Goal: Manage account settings

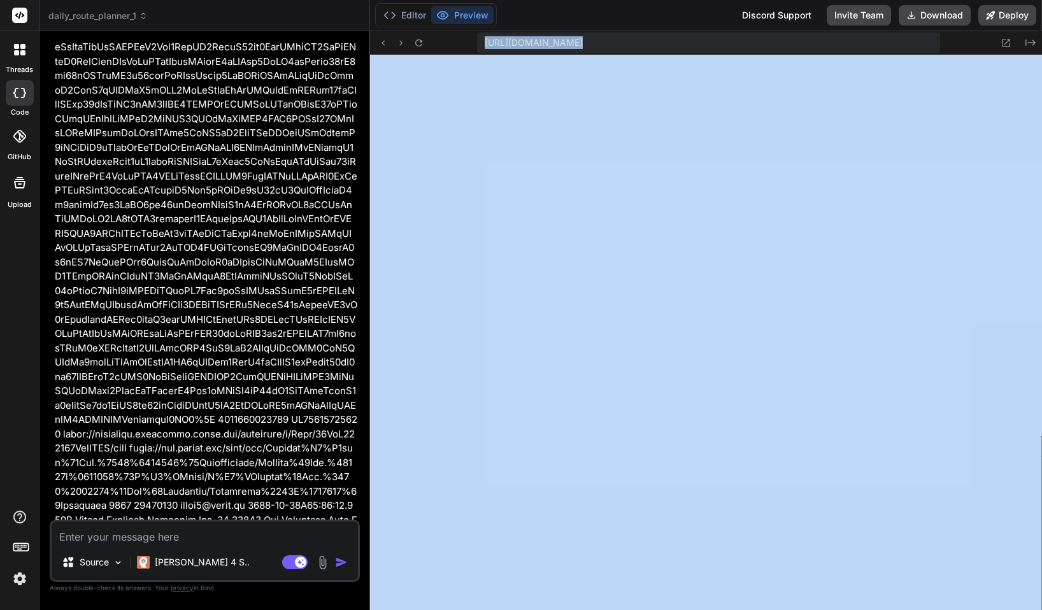
scroll to position [6105, 0]
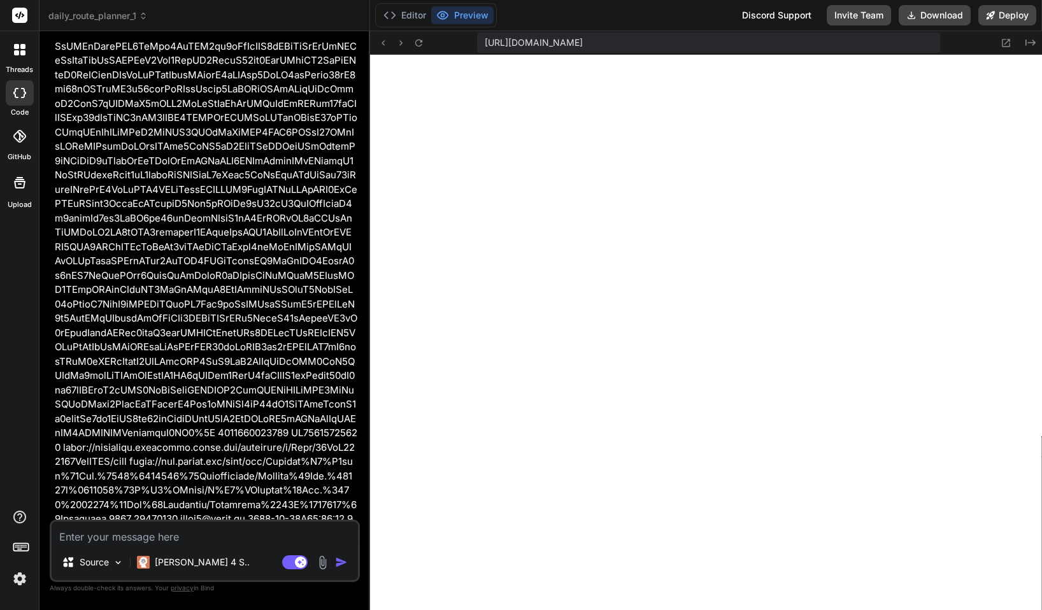
click at [25, 51] on div at bounding box center [19, 49] width 27 height 27
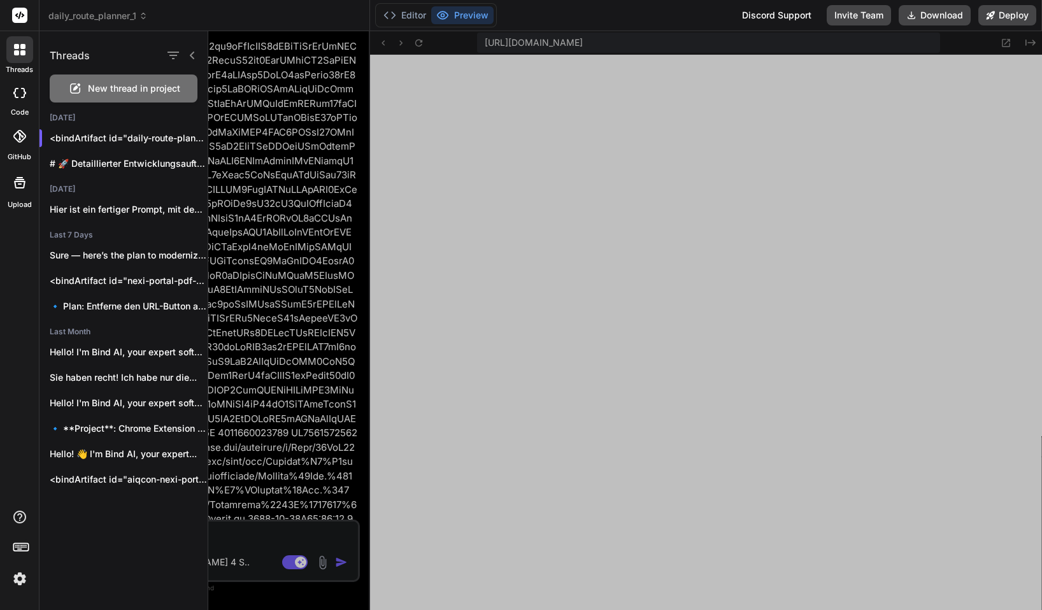
click at [252, 101] on div at bounding box center [625, 320] width 834 height 579
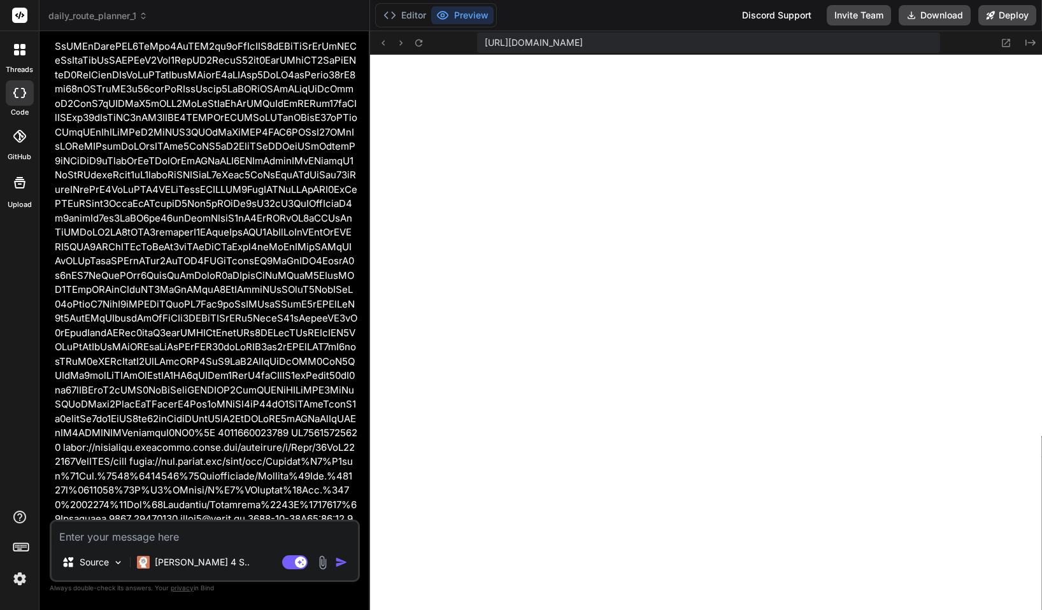
click at [20, 580] on img at bounding box center [20, 579] width 22 height 22
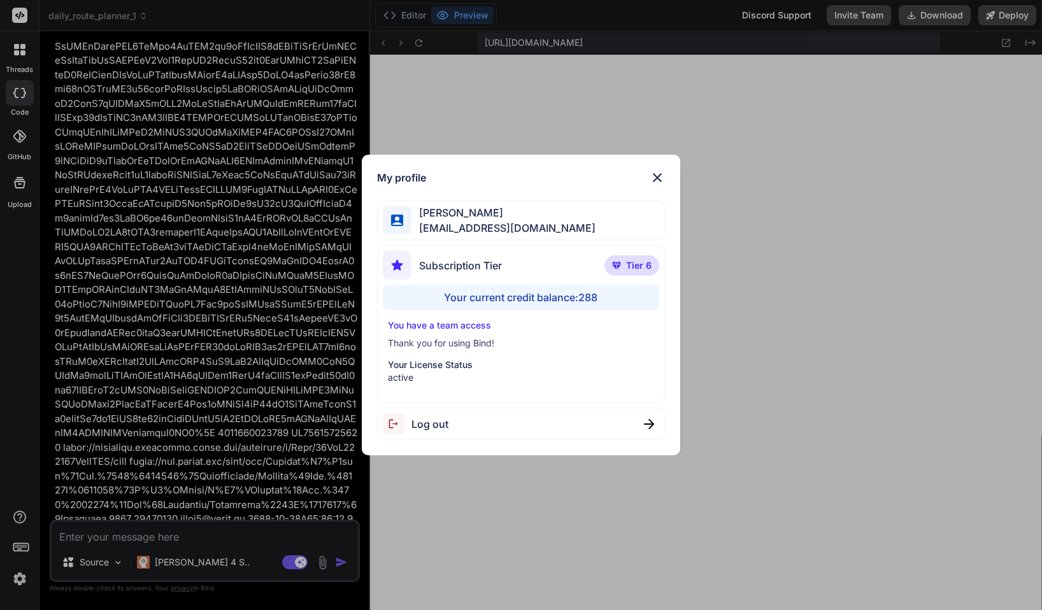
click at [122, 318] on div "My profile [PERSON_NAME] [EMAIL_ADDRESS][DOMAIN_NAME] Subscription Tier Tier 6 …" at bounding box center [521, 305] width 1042 height 610
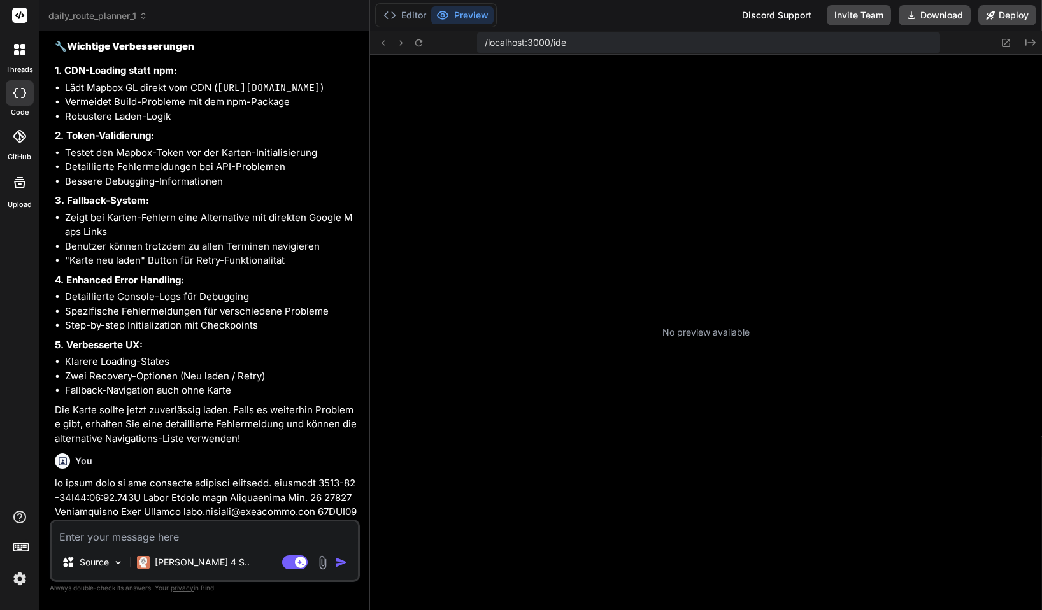
type textarea "x"
